Goal: Find contact information: Find contact information

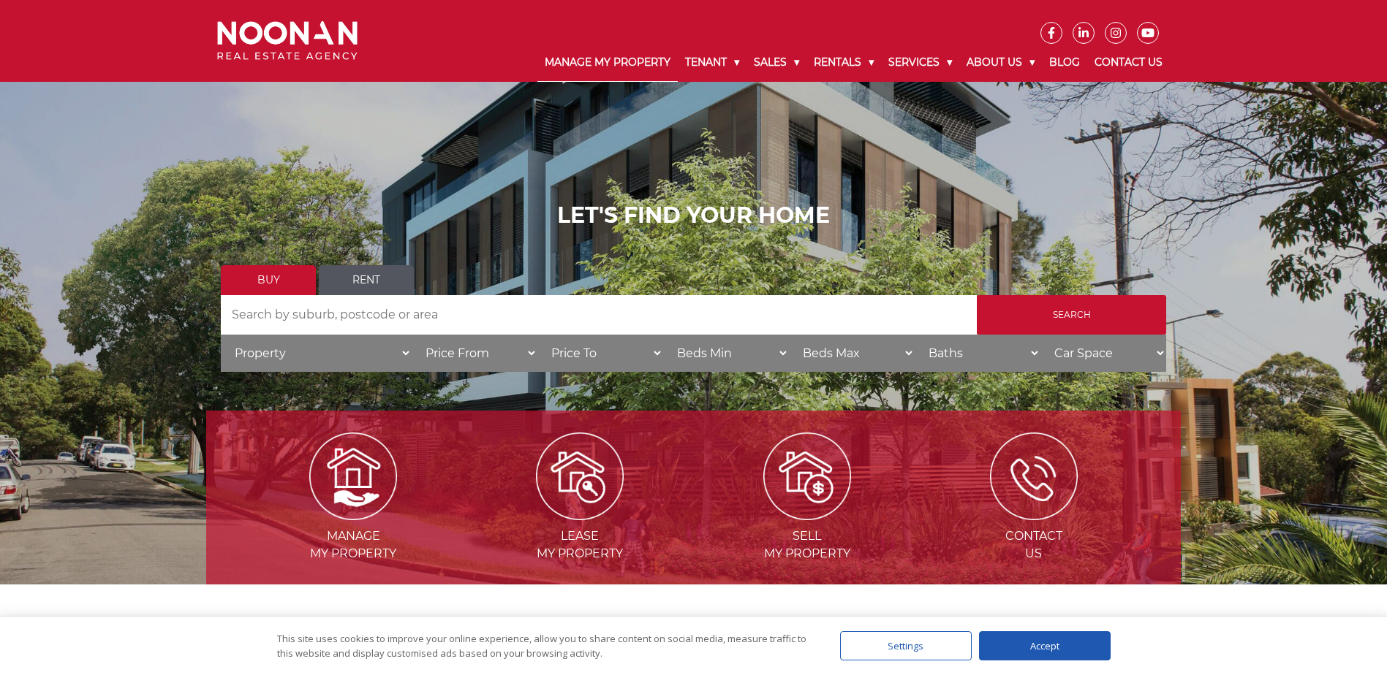
click at [572, 57] on link "Manage My Property" at bounding box center [607, 63] width 140 height 38
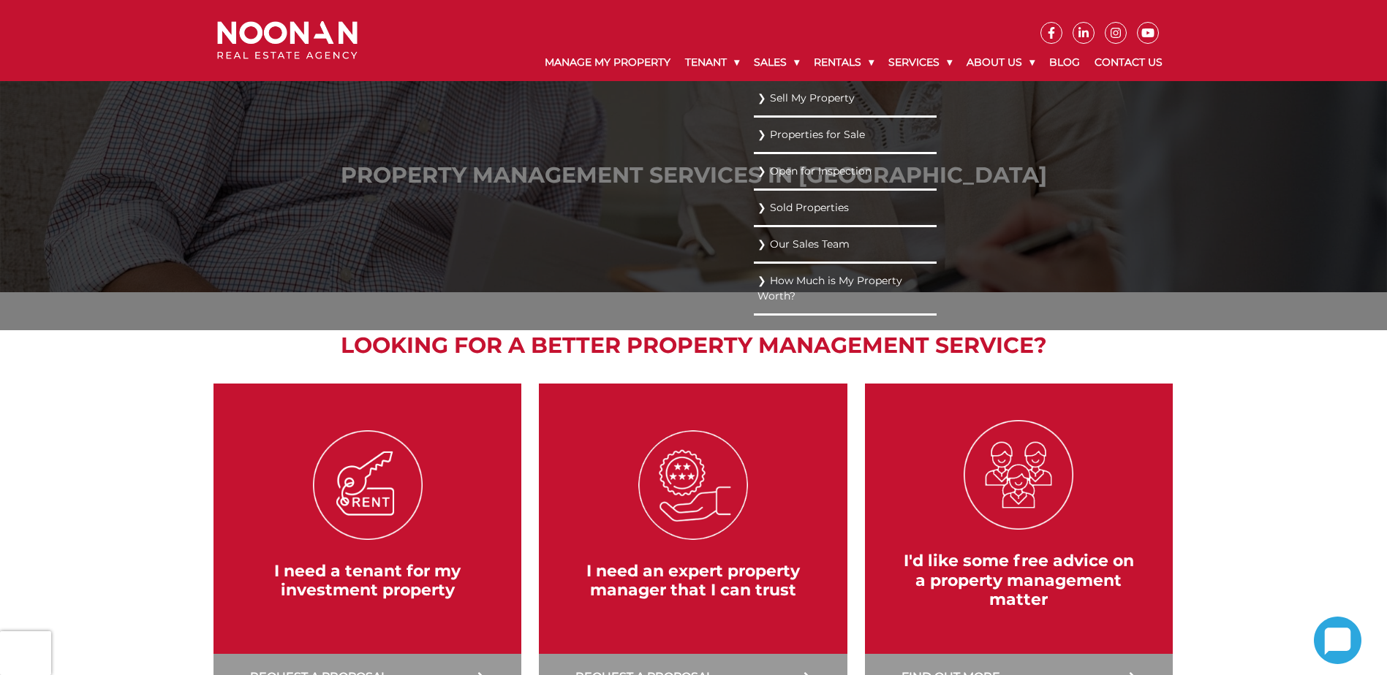
click at [788, 101] on link "Sell My Property" at bounding box center [844, 98] width 175 height 20
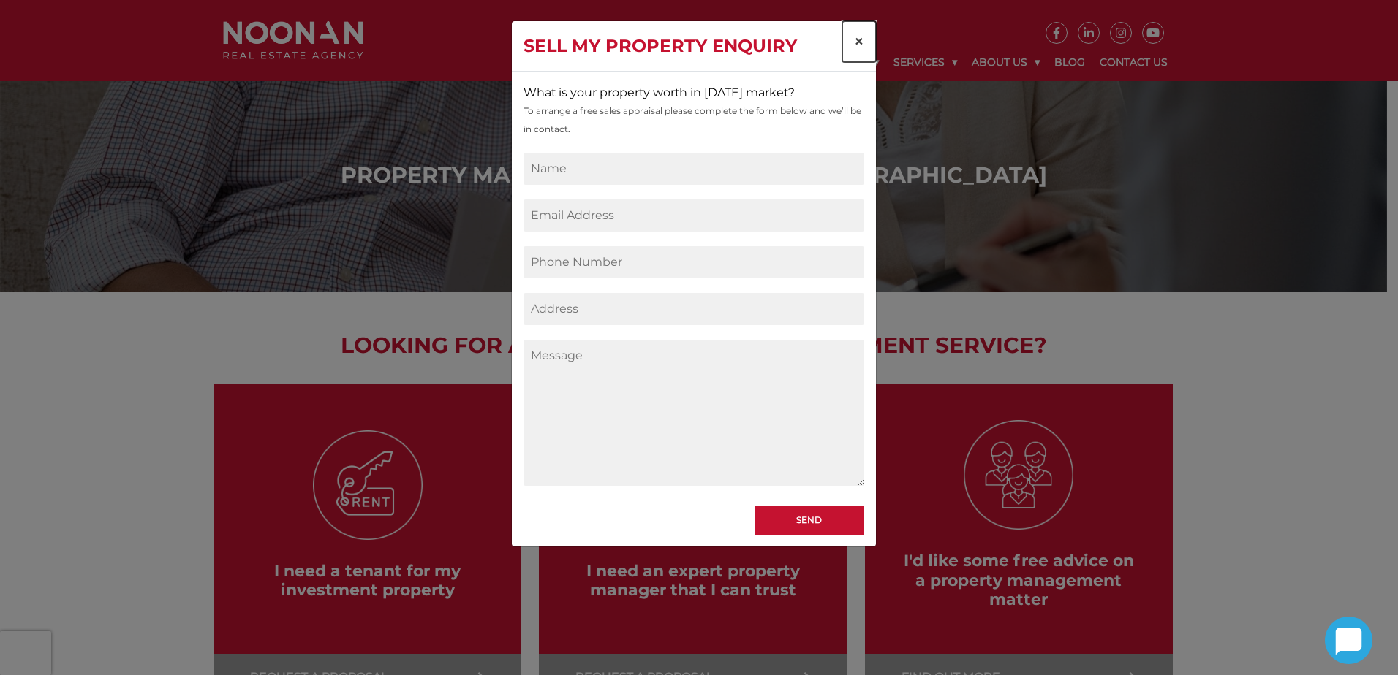
click at [860, 35] on span "×" at bounding box center [859, 41] width 10 height 21
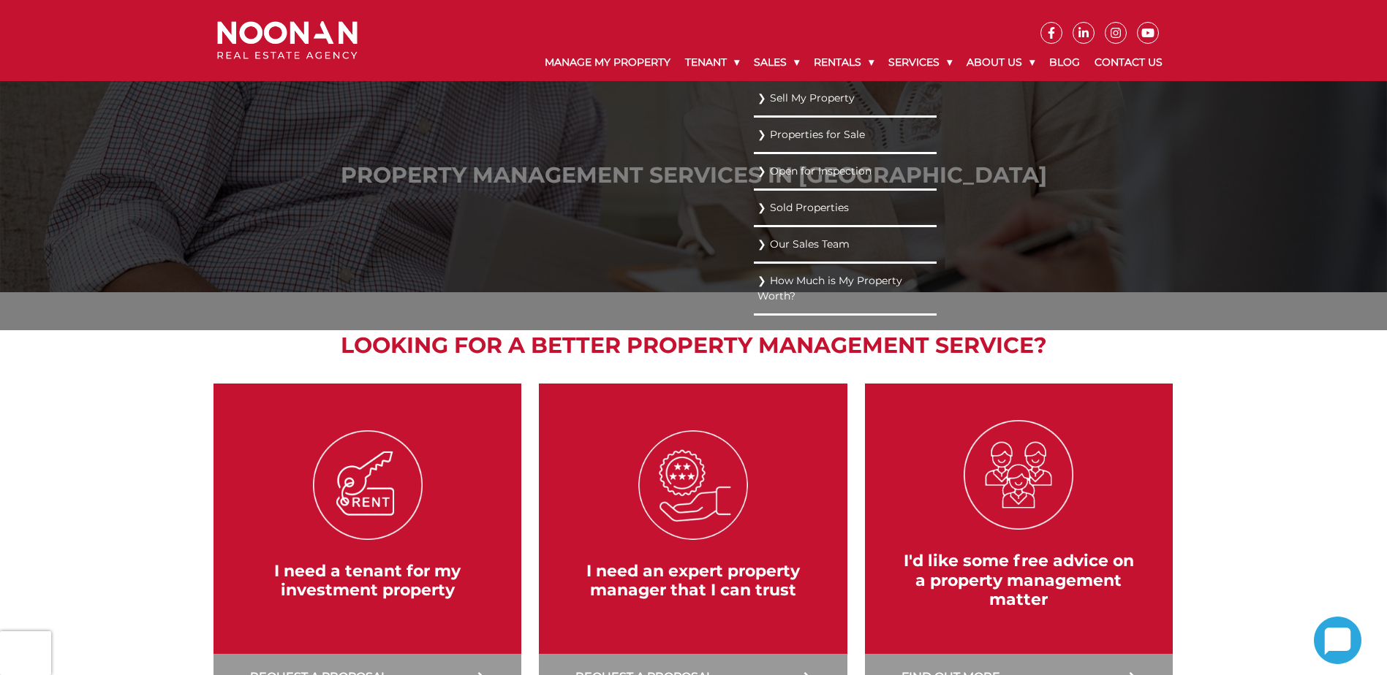
click at [767, 139] on link "Properties for Sale" at bounding box center [844, 135] width 175 height 20
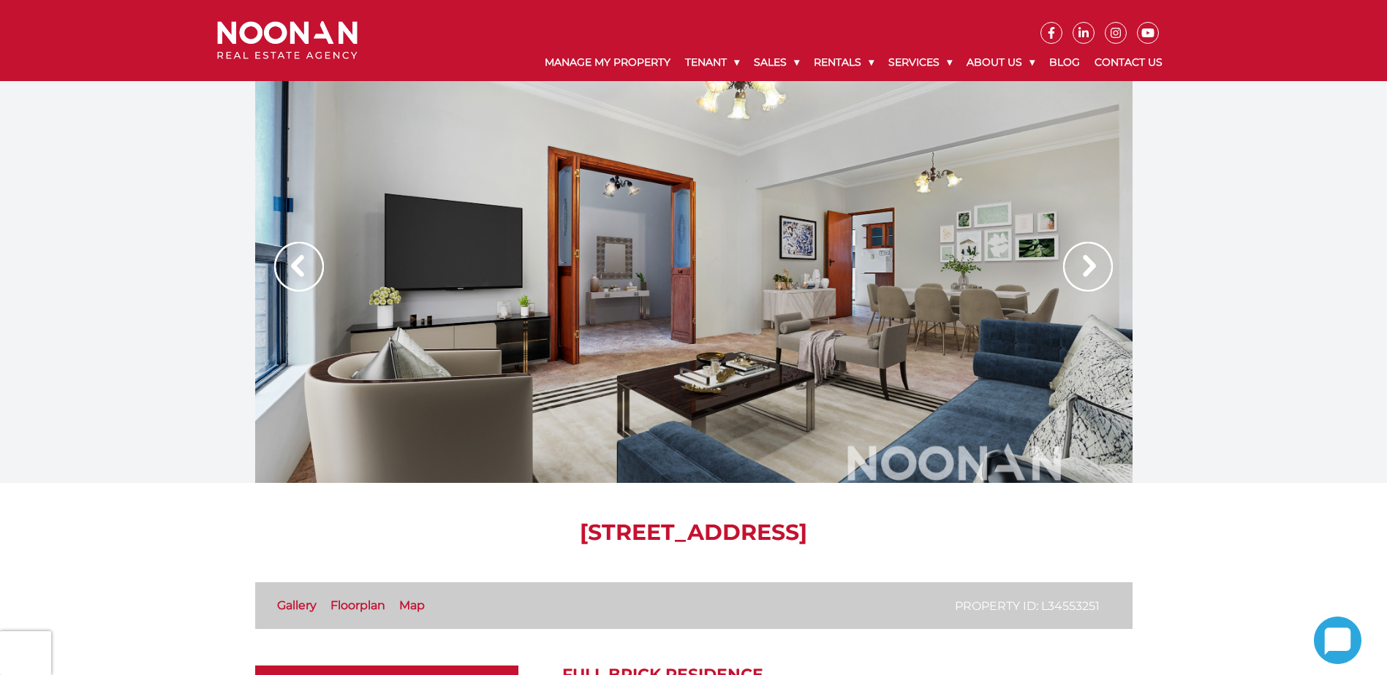
click at [1088, 272] on img at bounding box center [1088, 267] width 50 height 50
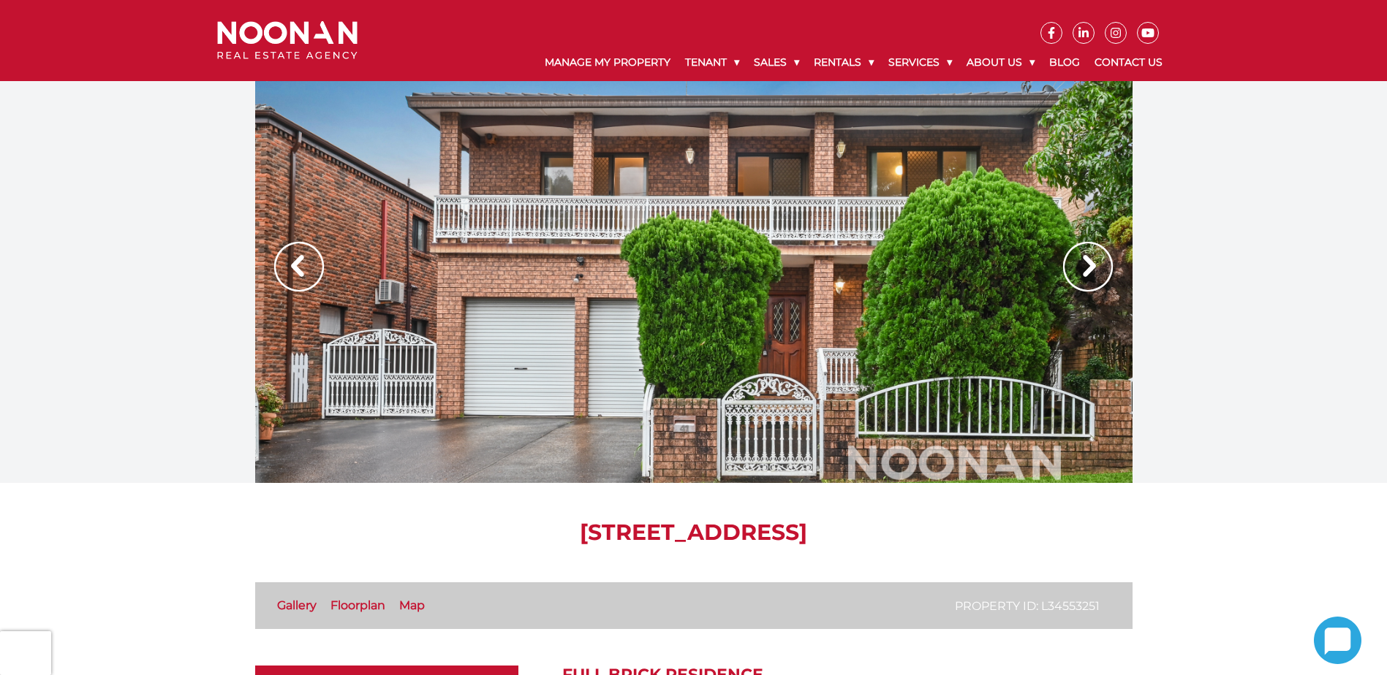
click at [1088, 272] on img at bounding box center [1088, 267] width 50 height 50
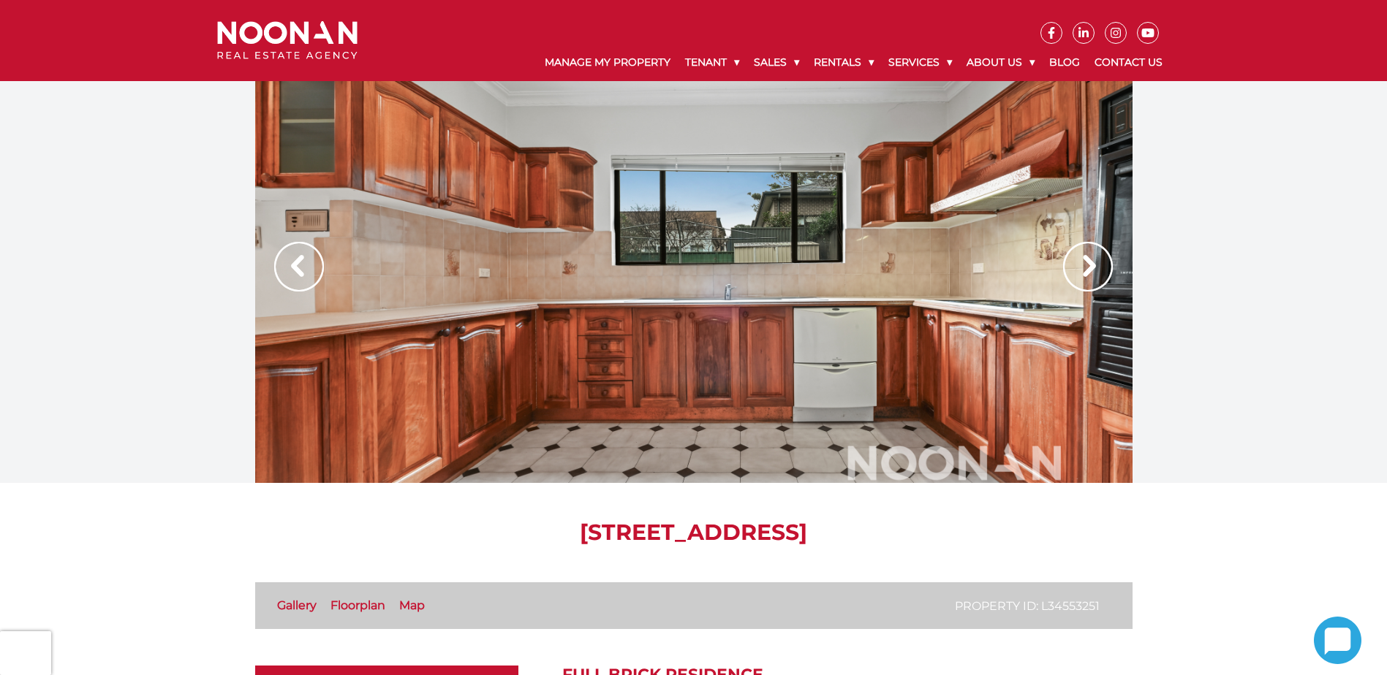
click at [1088, 272] on img at bounding box center [1088, 267] width 50 height 50
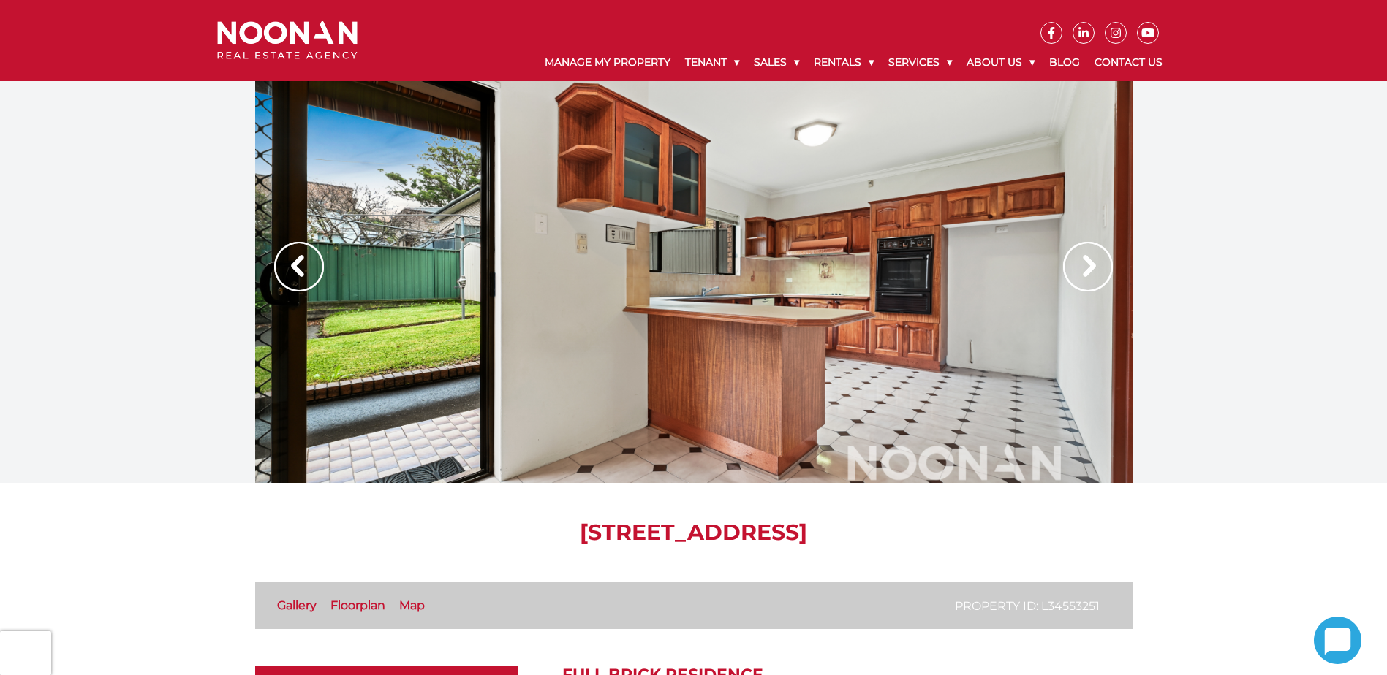
click at [1088, 272] on img at bounding box center [1088, 267] width 50 height 50
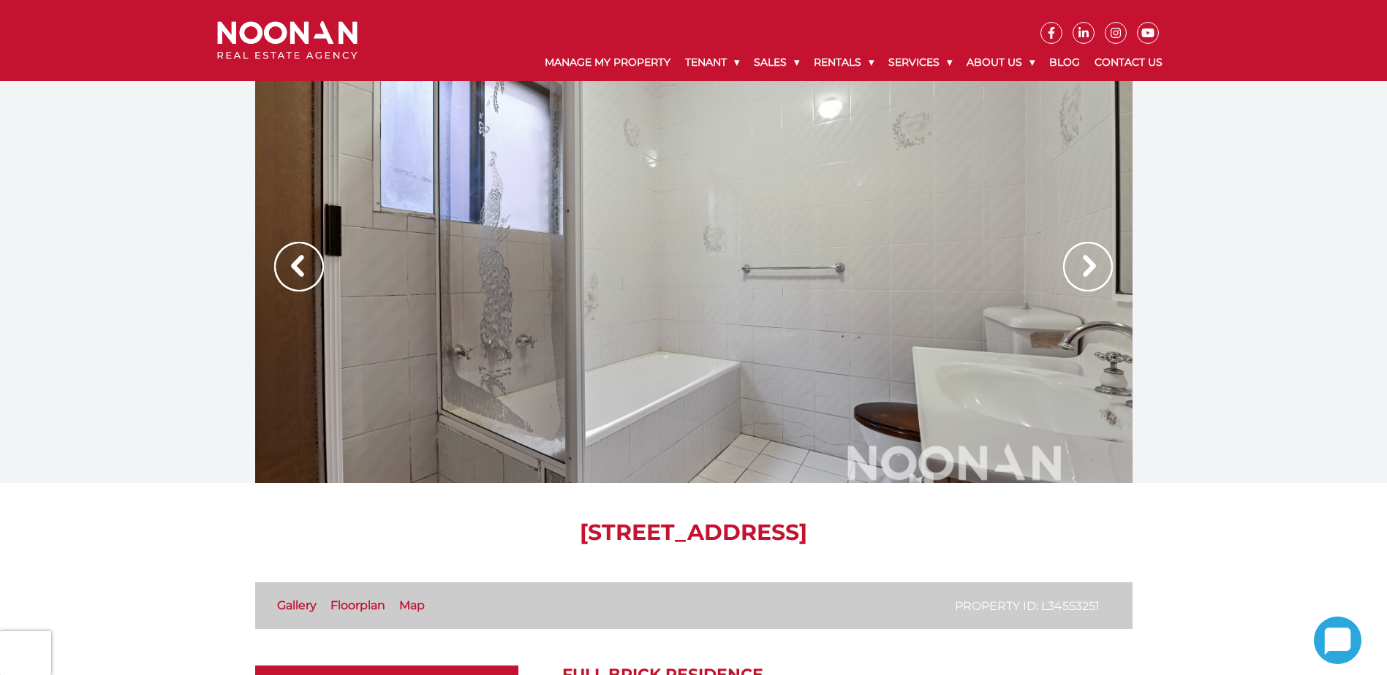
click at [1088, 272] on img at bounding box center [1088, 267] width 50 height 50
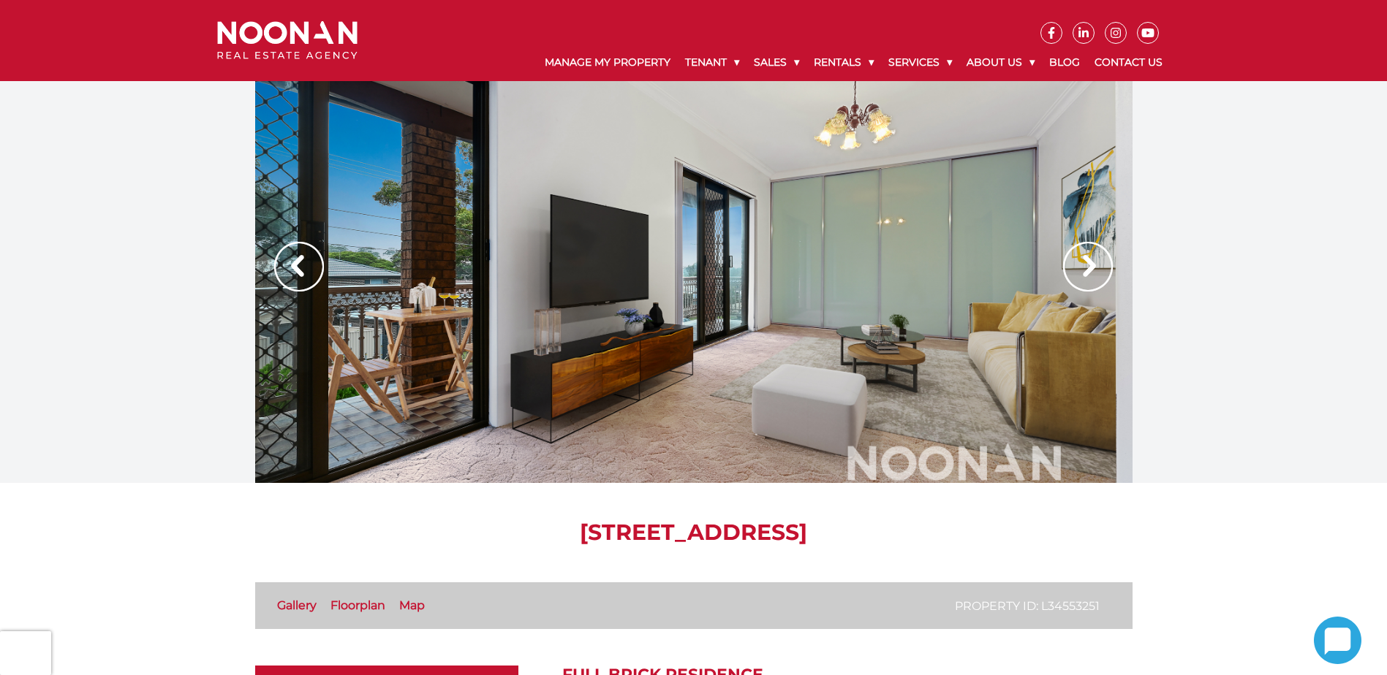
click at [1088, 272] on img at bounding box center [1088, 267] width 50 height 50
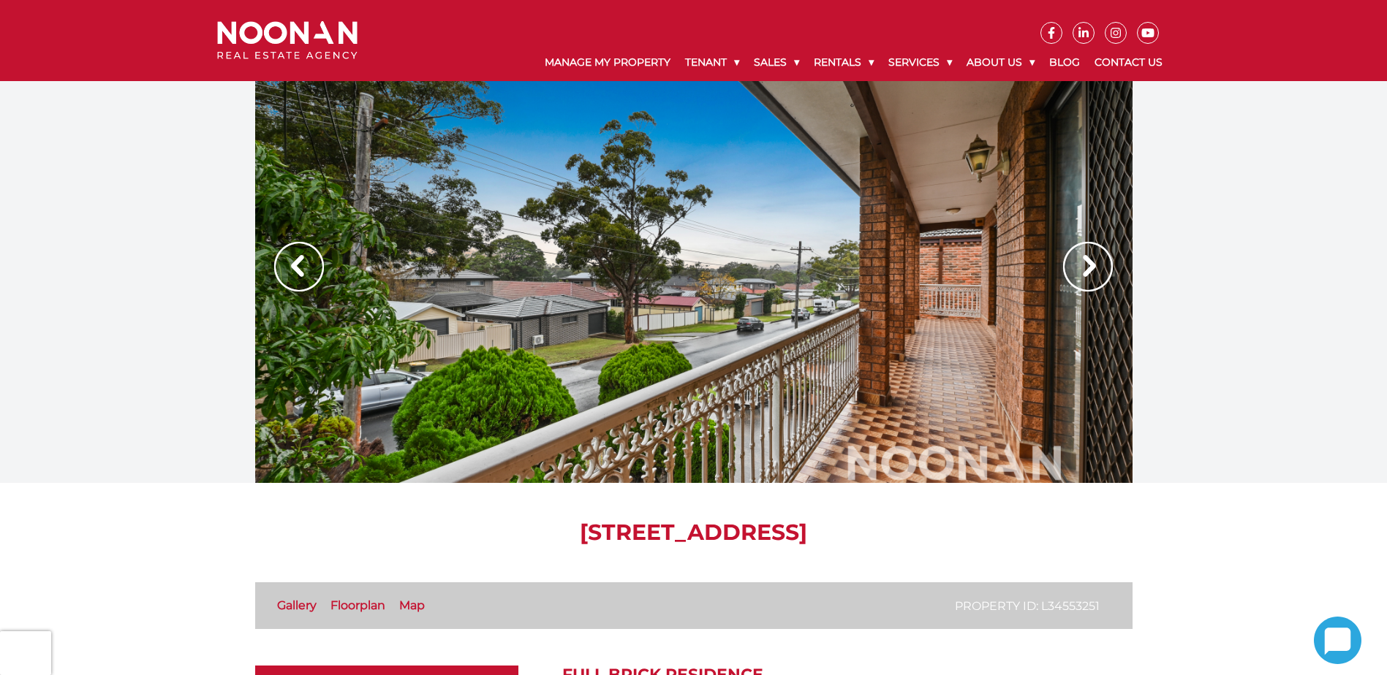
click at [1088, 272] on img at bounding box center [1088, 267] width 50 height 50
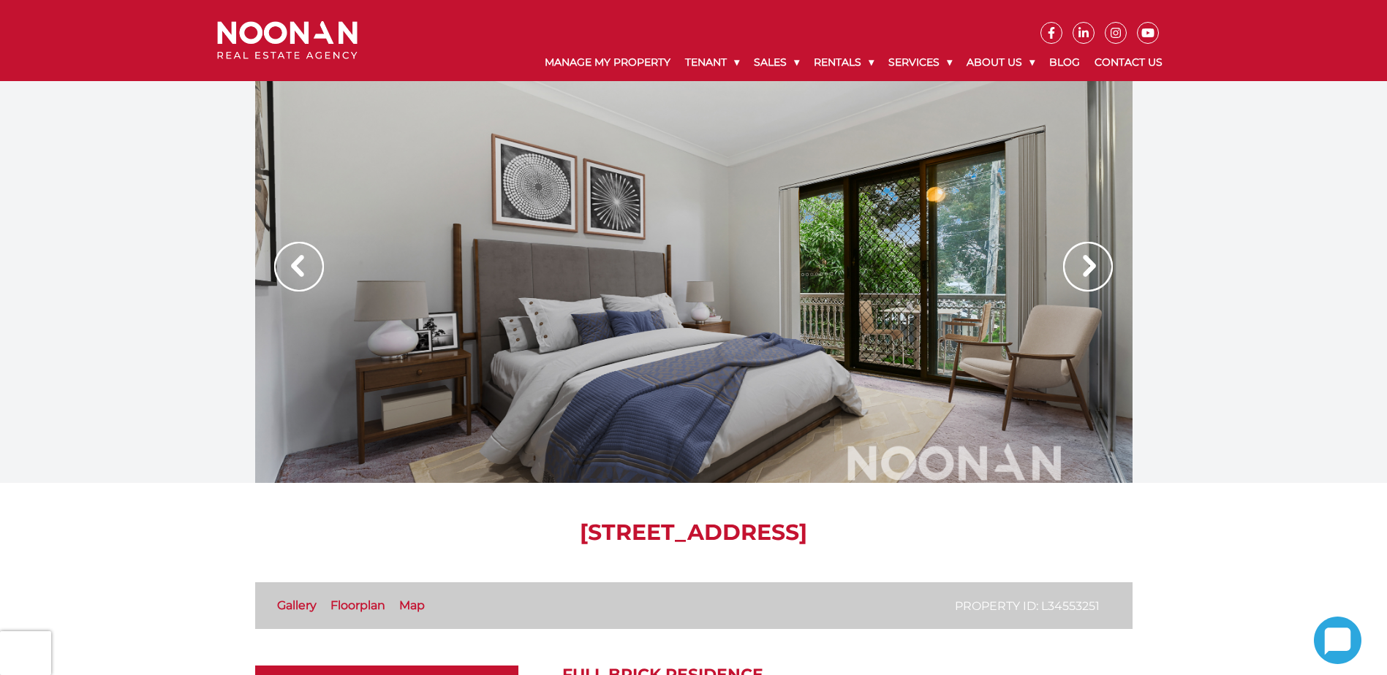
click at [1088, 272] on img at bounding box center [1088, 267] width 50 height 50
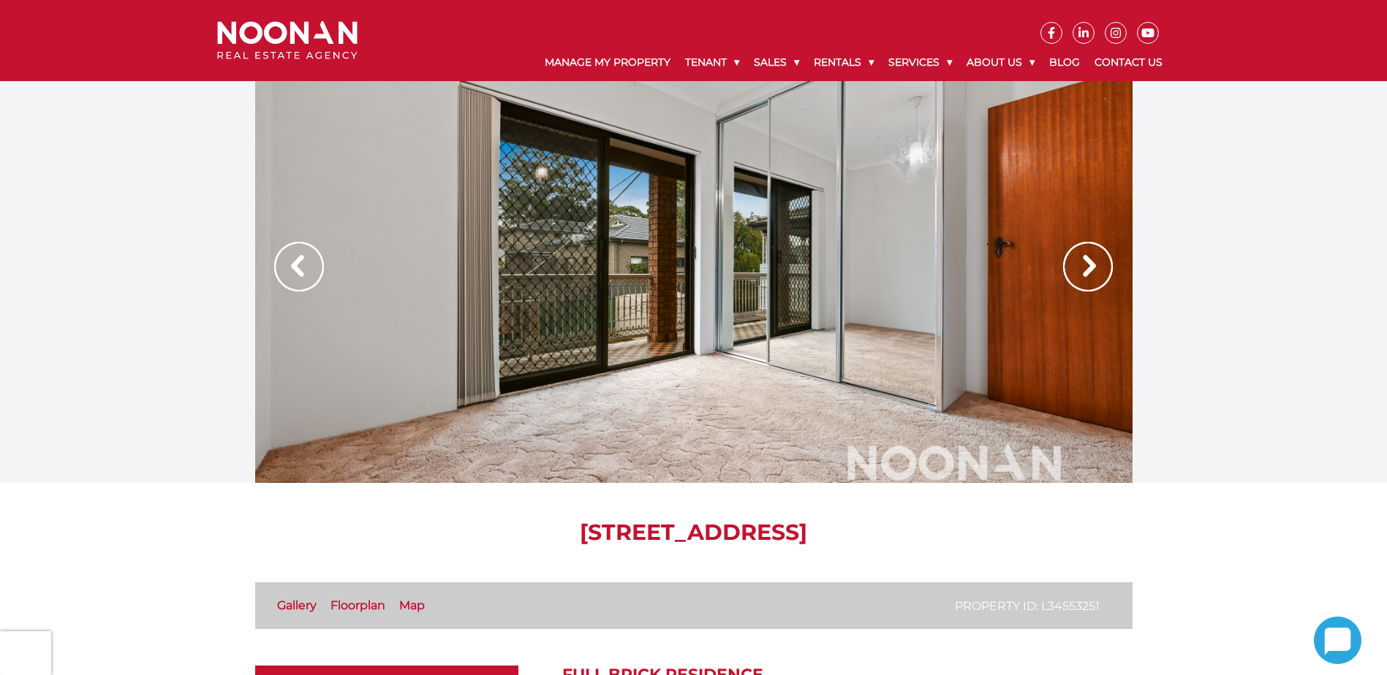
click at [1088, 272] on img at bounding box center [1088, 267] width 50 height 50
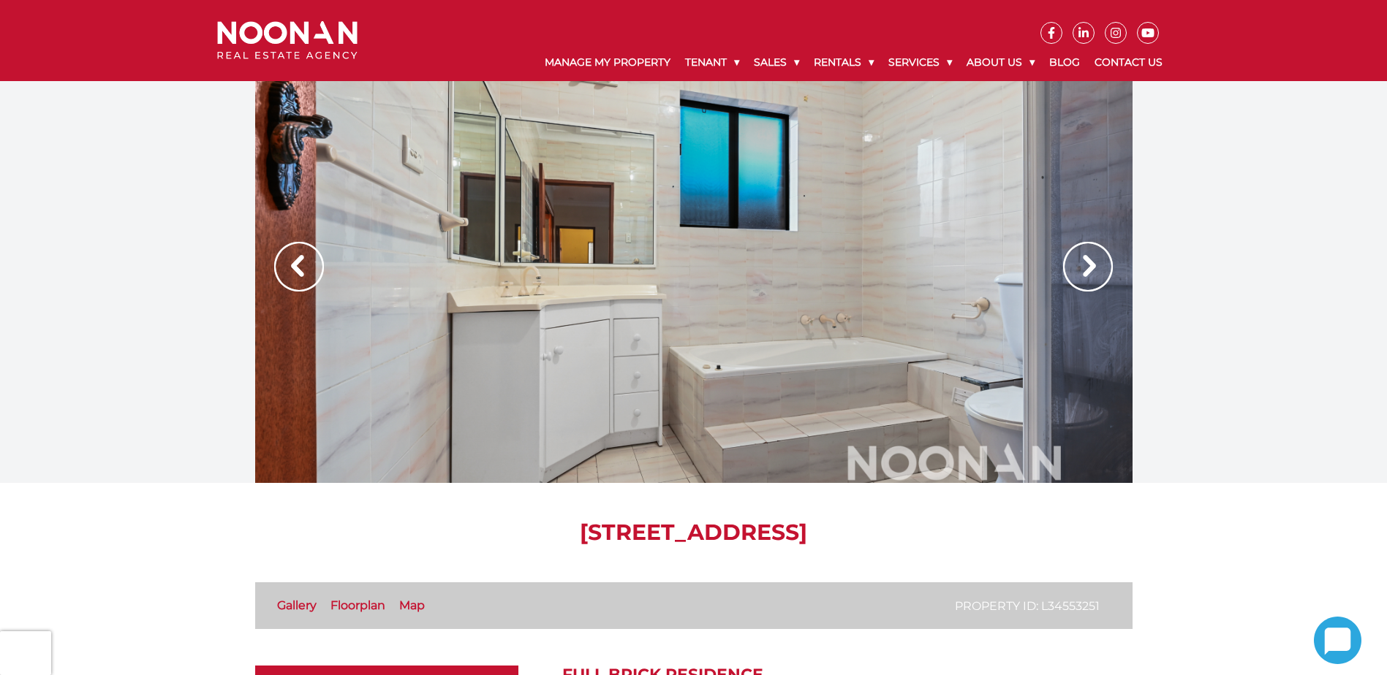
click at [1088, 272] on img at bounding box center [1088, 267] width 50 height 50
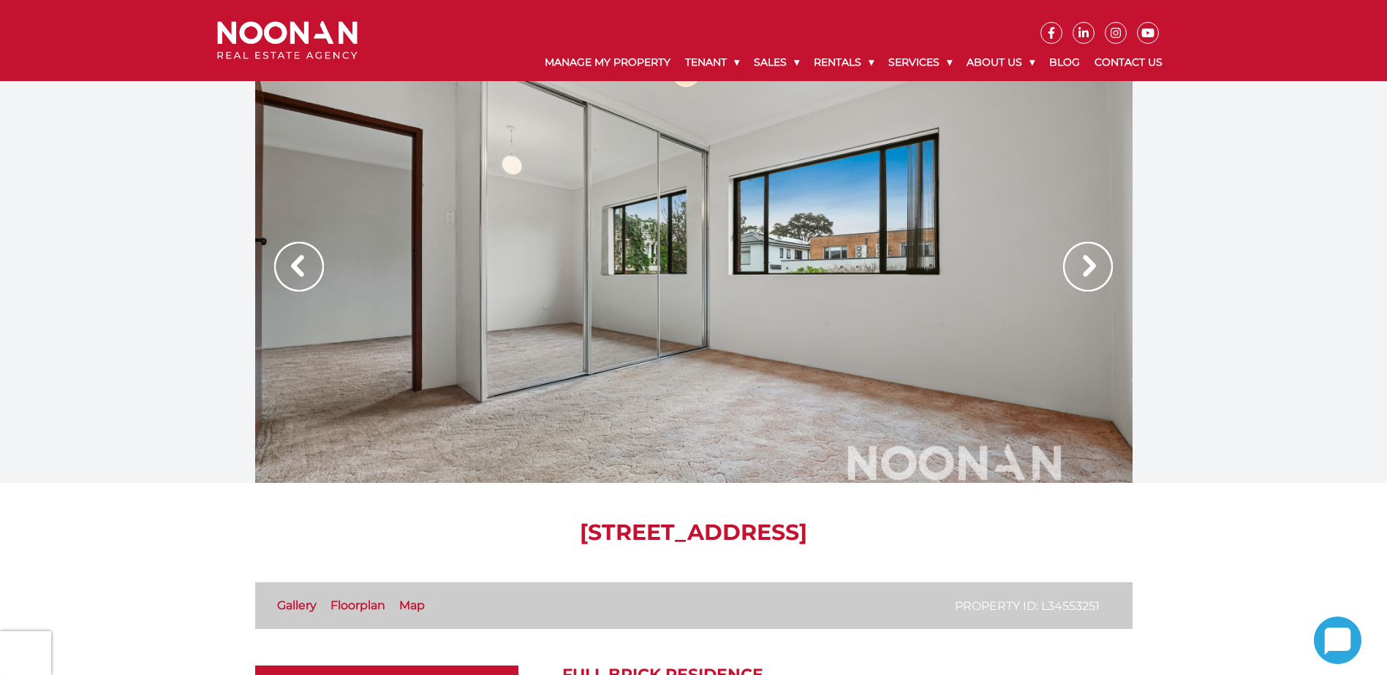
click at [1088, 272] on img at bounding box center [1088, 267] width 50 height 50
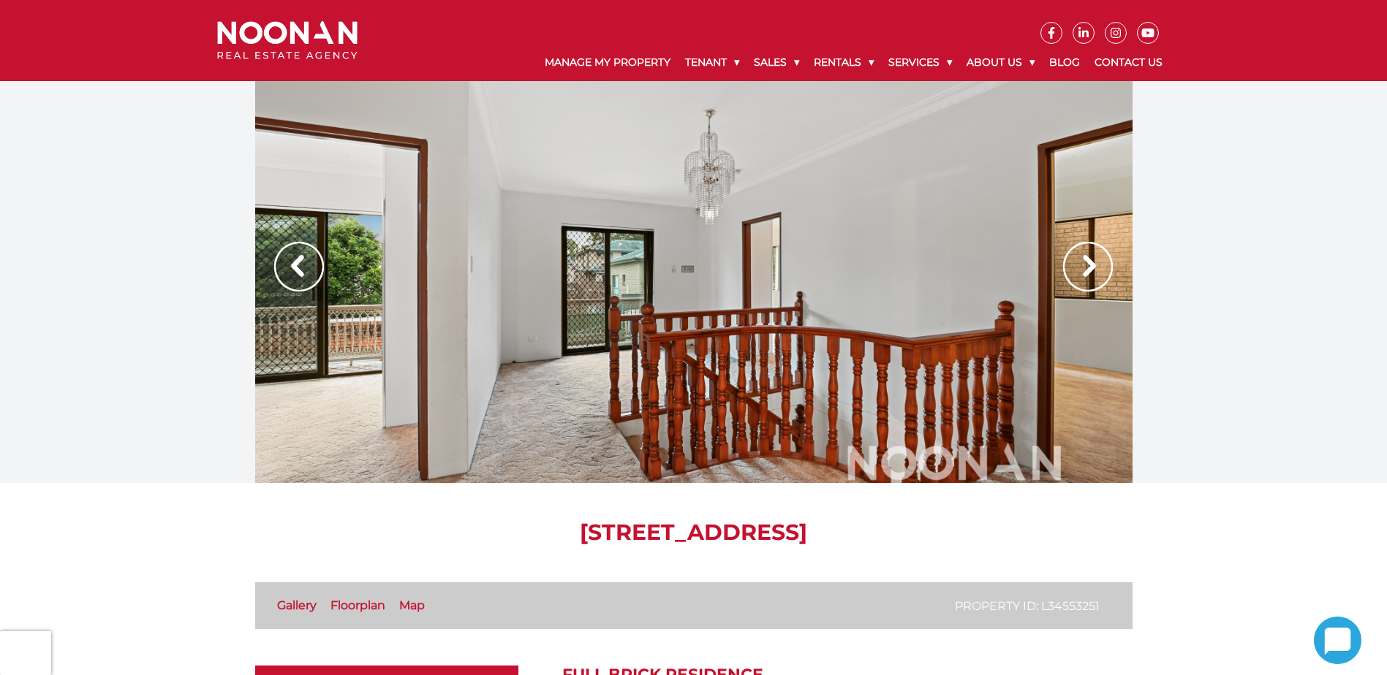
click at [1088, 272] on img at bounding box center [1088, 267] width 50 height 50
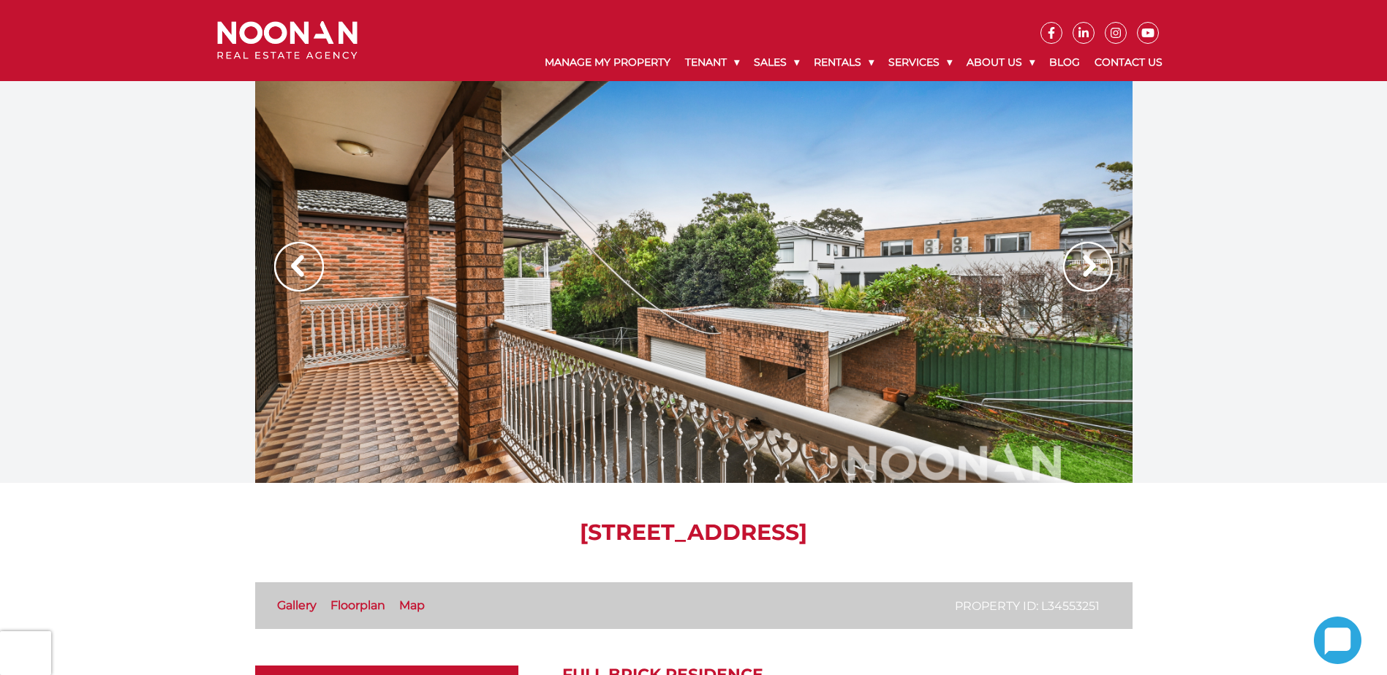
click at [1088, 272] on img at bounding box center [1088, 267] width 50 height 50
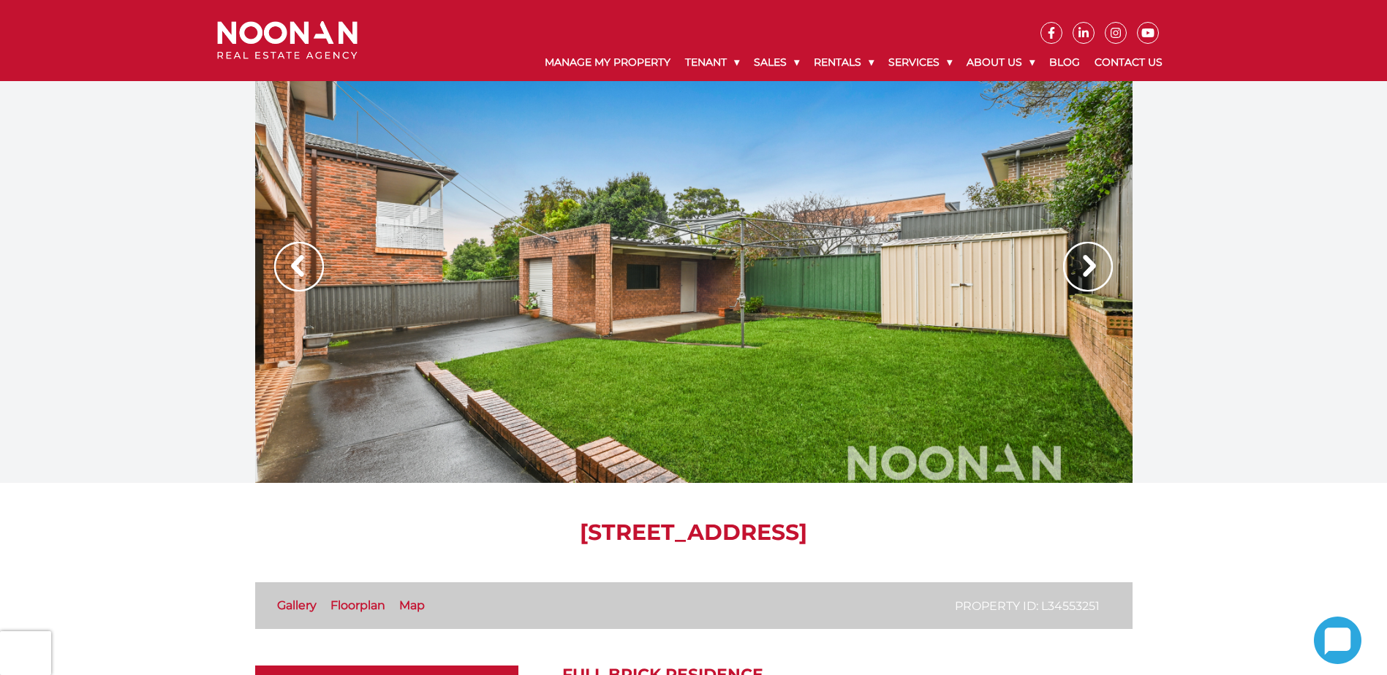
click at [1088, 272] on img at bounding box center [1088, 267] width 50 height 50
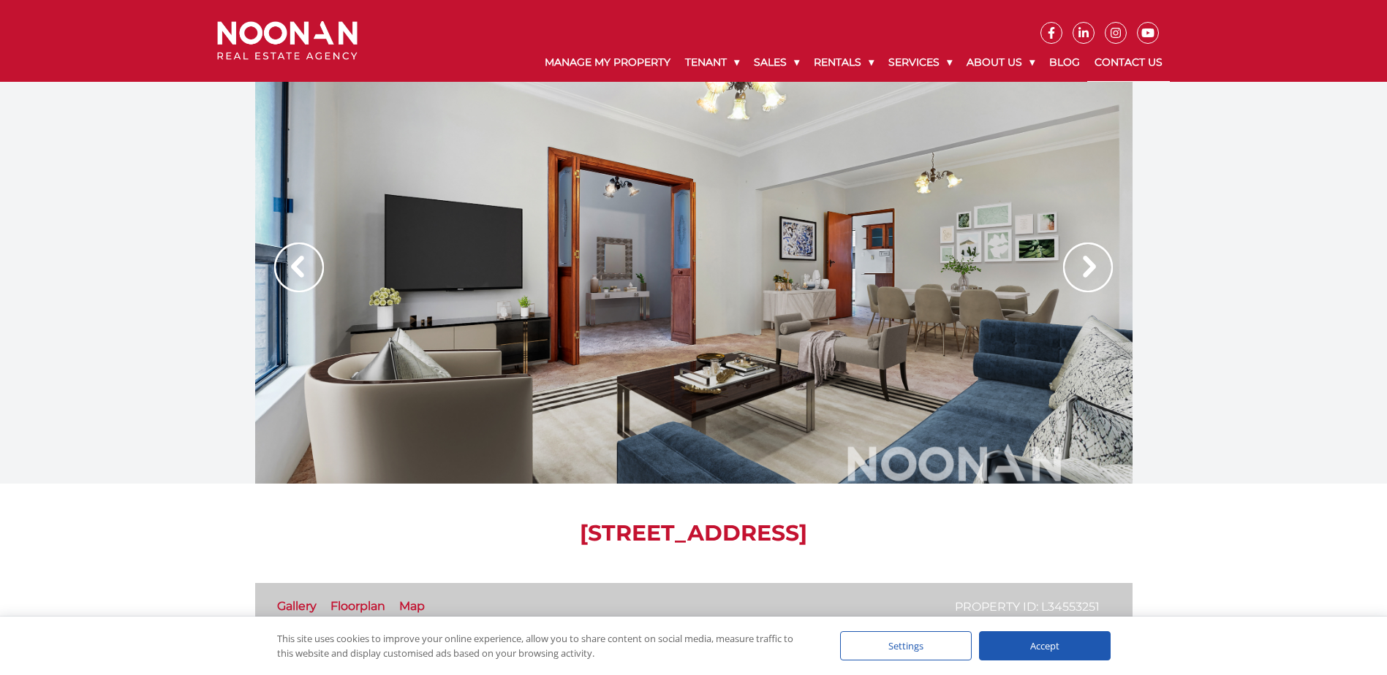
click at [1152, 59] on link "Contact Us" at bounding box center [1128, 63] width 83 height 38
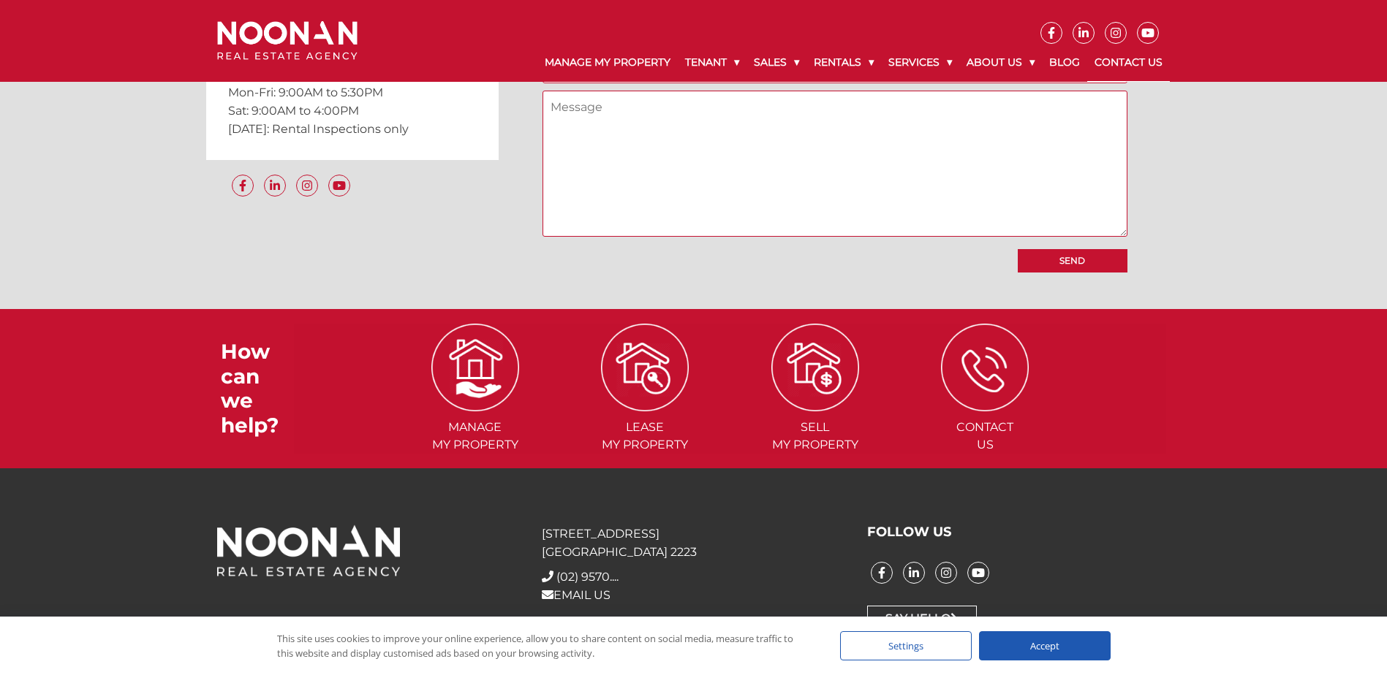
scroll to position [1352, 0]
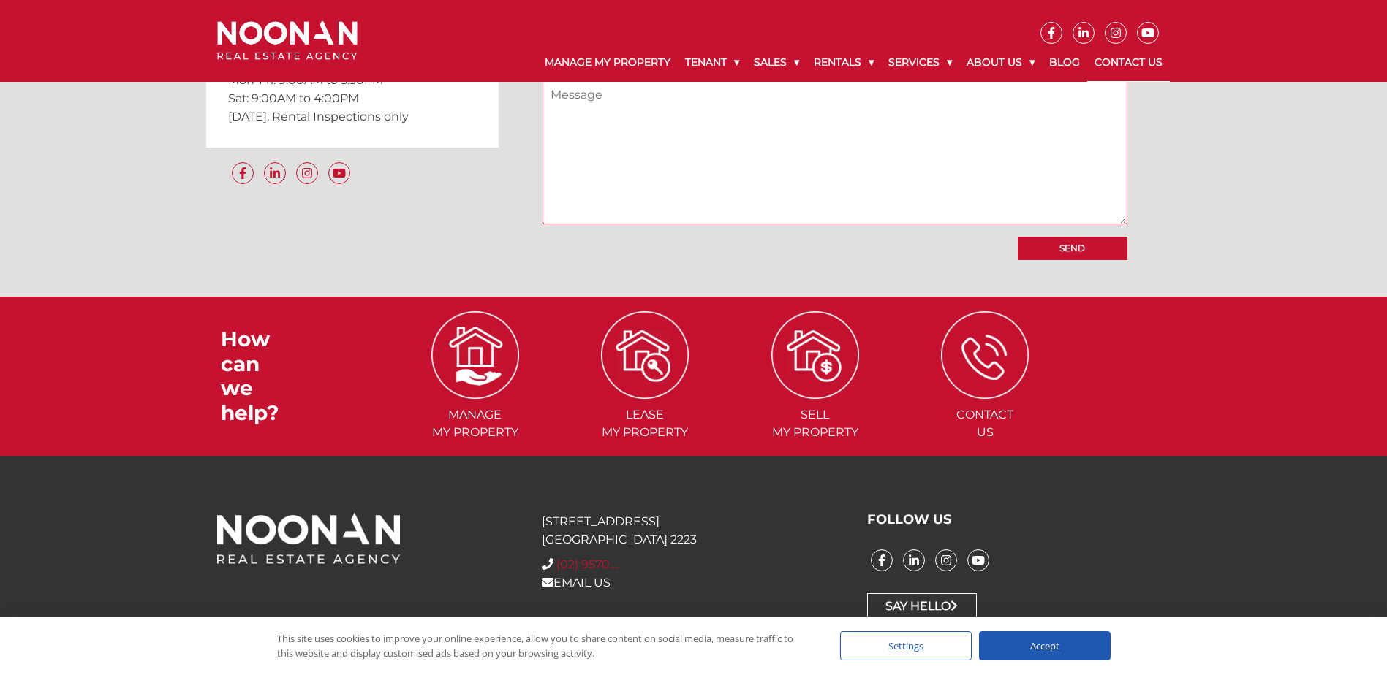
click at [586, 561] on span "(02) 9570...." at bounding box center [587, 565] width 62 height 14
